Goal: Task Accomplishment & Management: Manage account settings

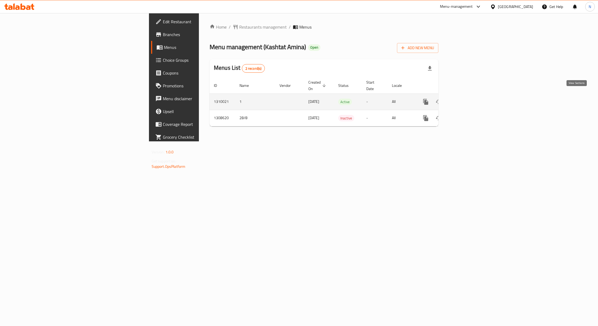
click at [468, 99] on icon "enhanced table" at bounding box center [464, 102] width 6 height 6
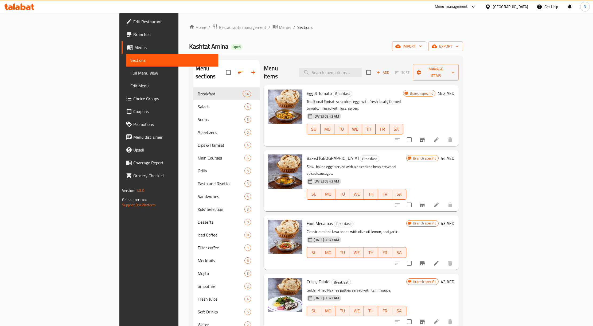
click at [425, 136] on icon "Branch-specific-item" at bounding box center [422, 139] width 6 height 6
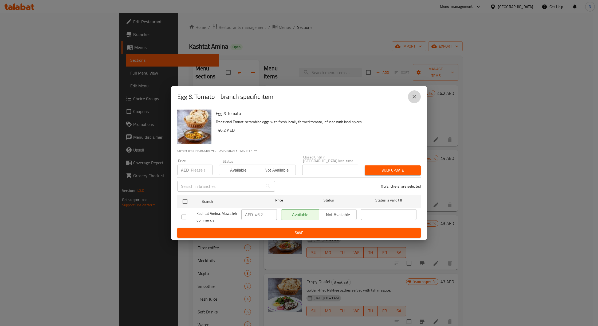
click at [414, 97] on icon "close" at bounding box center [415, 97] width 4 height 4
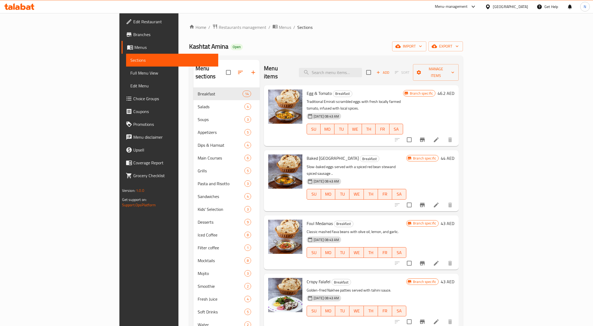
click at [405, 111] on div "[DATE] 08:43 AM SU MO TU WE TH FR SA" at bounding box center [354, 125] width 101 height 29
click at [425, 138] on icon "Branch-specific-item" at bounding box center [422, 140] width 5 height 4
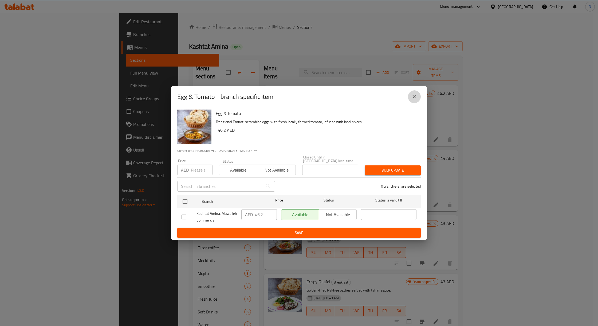
click at [410, 98] on button "close" at bounding box center [414, 96] width 13 height 13
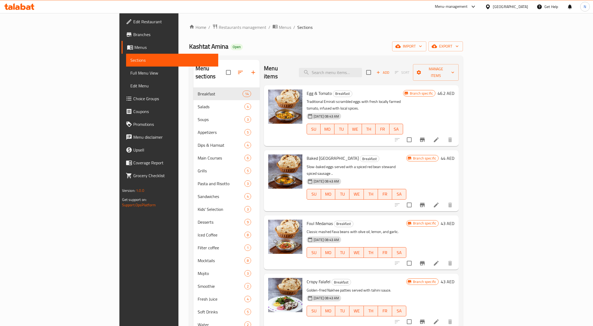
click at [454, 90] on div "Branch specific 46.2 AED" at bounding box center [428, 115] width 51 height 52
click at [439, 136] on icon at bounding box center [436, 139] width 6 height 6
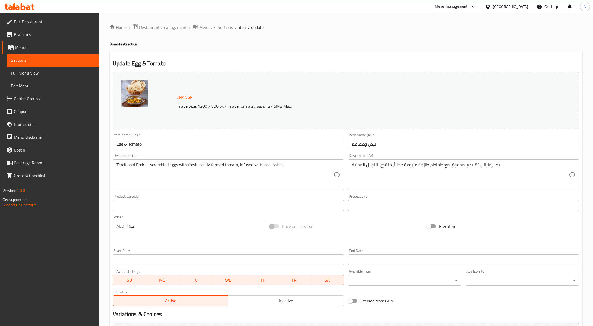
click at [178, 37] on div "Home / Restaurants management / Menus / Sections / item / update Breakfast sect…" at bounding box center [345, 199] width 473 height 351
click at [36, 36] on span "Branches" at bounding box center [54, 34] width 81 height 6
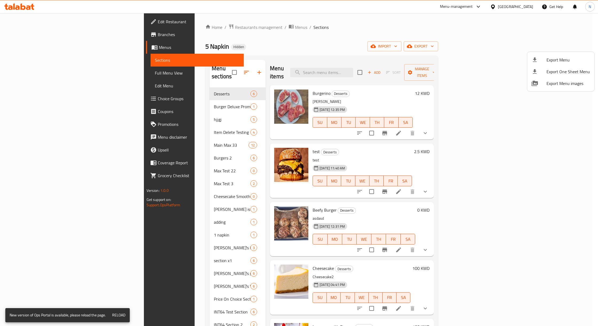
click at [489, 87] on div at bounding box center [299, 163] width 598 height 326
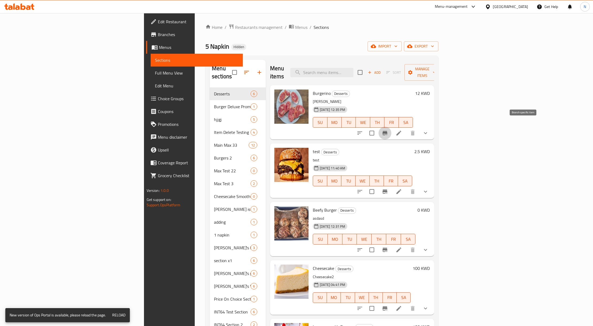
click at [388, 130] on icon "Branch-specific-item" at bounding box center [385, 133] width 6 height 6
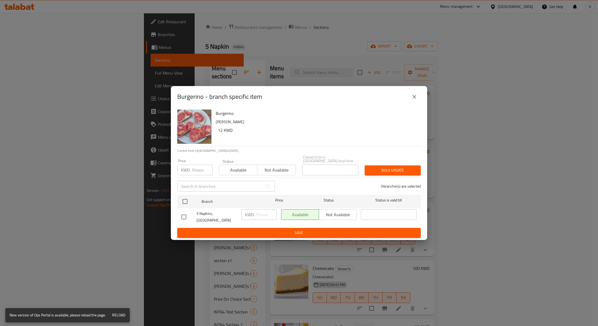
click at [437, 74] on div "Burgerino - branch specific item Burgerino aasad 12 KWD Current time in Kuwait …" at bounding box center [299, 163] width 598 height 326
drag, startPoint x: 418, startPoint y: 94, endPoint x: 414, endPoint y: 102, distance: 8.8
click at [418, 96] on div "Burgerino - branch specific item" at bounding box center [299, 96] width 244 height 13
click at [414, 100] on icon "close" at bounding box center [414, 96] width 6 height 6
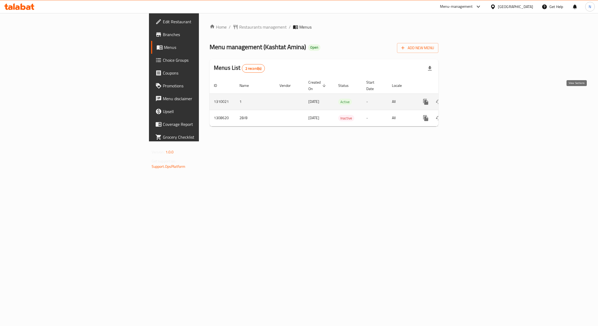
click at [471, 96] on link "enhanced table" at bounding box center [464, 101] width 13 height 13
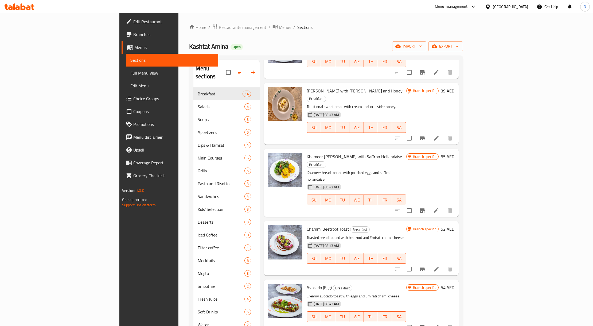
scroll to position [504, 0]
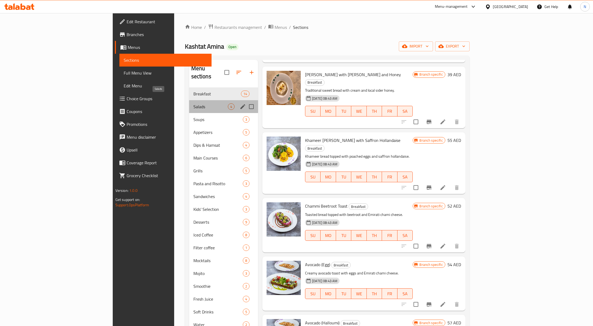
click at [193, 103] on span "Salads" at bounding box center [210, 106] width 34 height 6
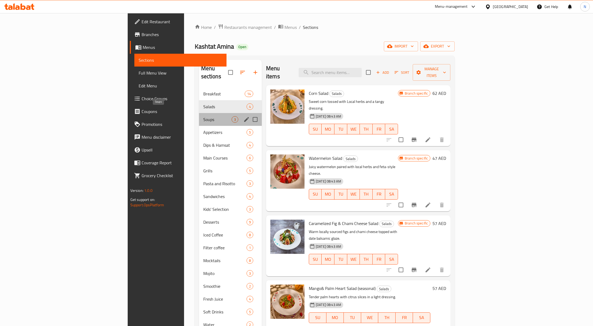
click at [203, 116] on span "Soups" at bounding box center [217, 119] width 28 height 6
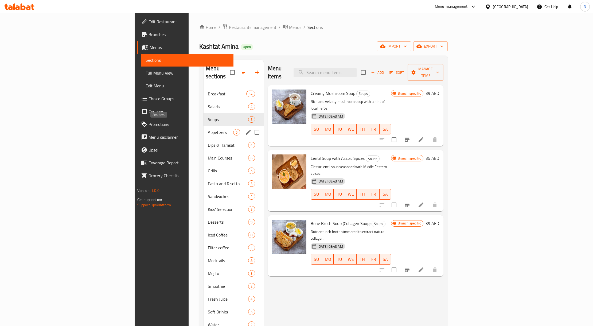
click at [208, 129] on span "Appetizers" at bounding box center [220, 132] width 25 height 6
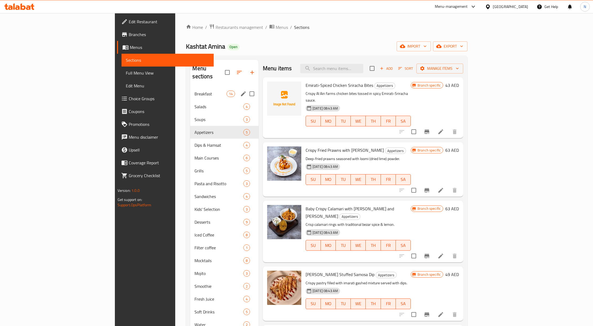
click at [190, 91] on div "Breakfast 14" at bounding box center [224, 93] width 68 height 13
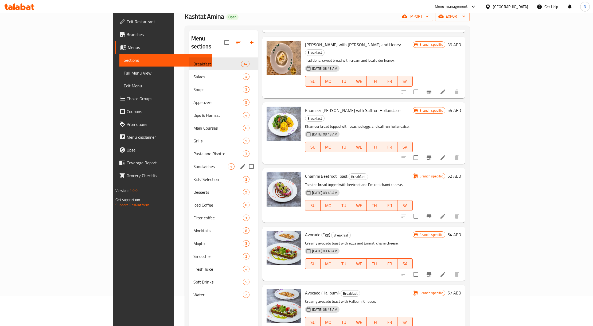
scroll to position [4, 0]
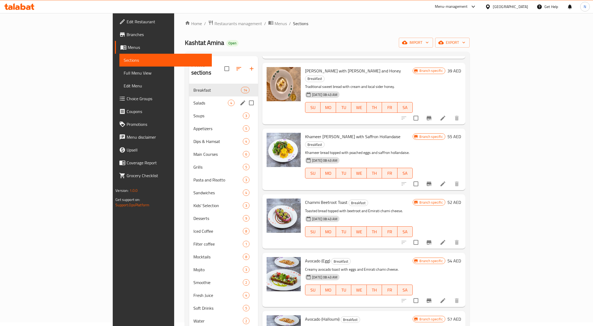
click at [193, 100] on span "Salads" at bounding box center [210, 103] width 34 height 6
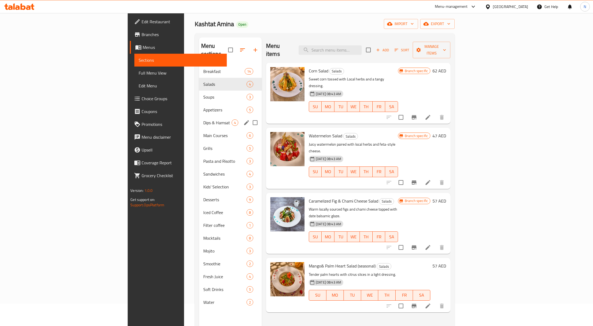
scroll to position [40, 0]
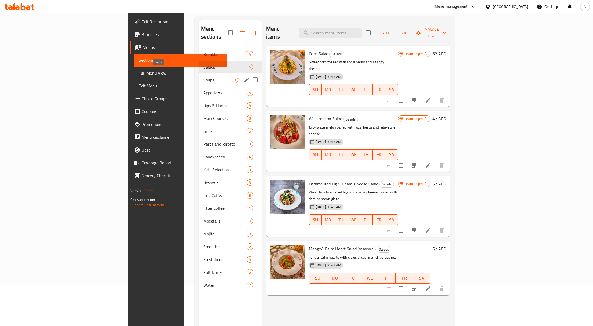
click at [203, 77] on span "Soups" at bounding box center [217, 80] width 28 height 6
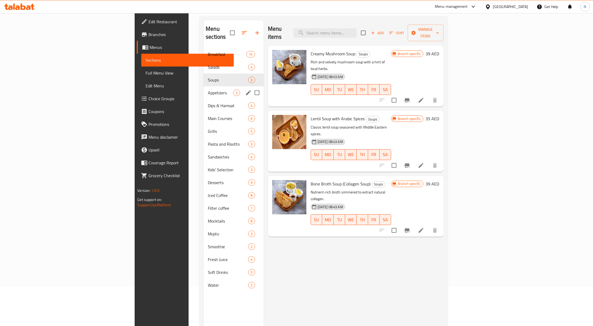
click at [203, 89] on div "Appetizers 5" at bounding box center [233, 92] width 60 height 13
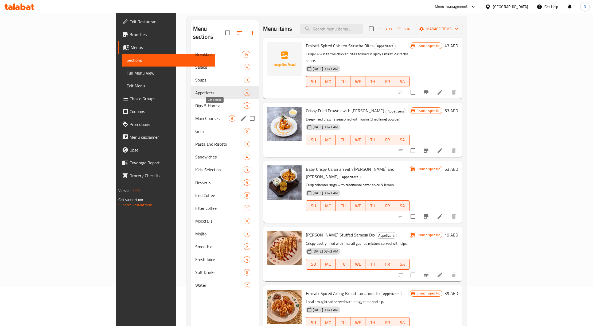
drag, startPoint x: 169, startPoint y: 96, endPoint x: 229, endPoint y: 96, distance: 60.4
click at [229, 99] on div "Dips & Hamsat 4" at bounding box center [225, 105] width 68 height 13
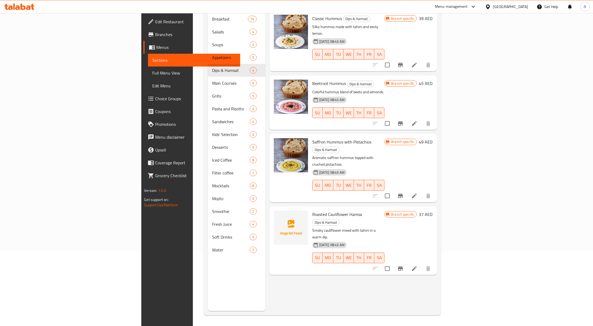
scroll to position [4, 0]
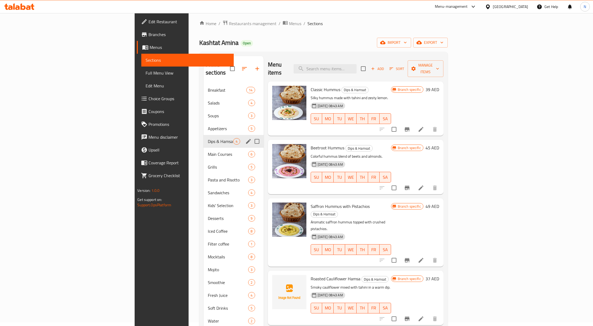
click at [203, 139] on div "Dips & Hamsat 4" at bounding box center [233, 141] width 60 height 13
click at [203, 148] on div "Main Courses 6" at bounding box center [233, 154] width 60 height 13
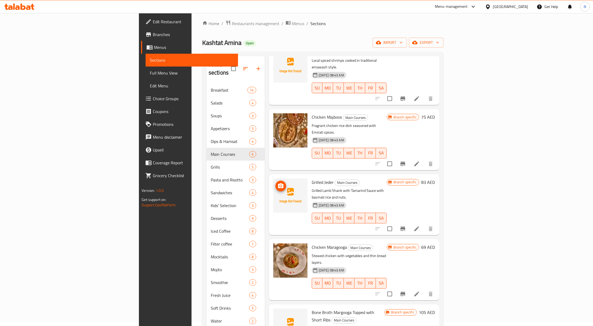
scroll to position [75, 0]
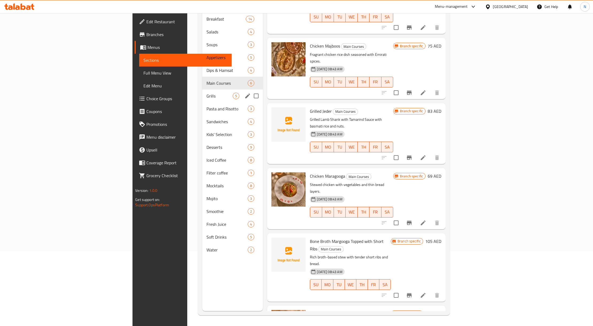
click at [202, 89] on div "Grills 5" at bounding box center [232, 95] width 61 height 13
